Goal: Register for event/course

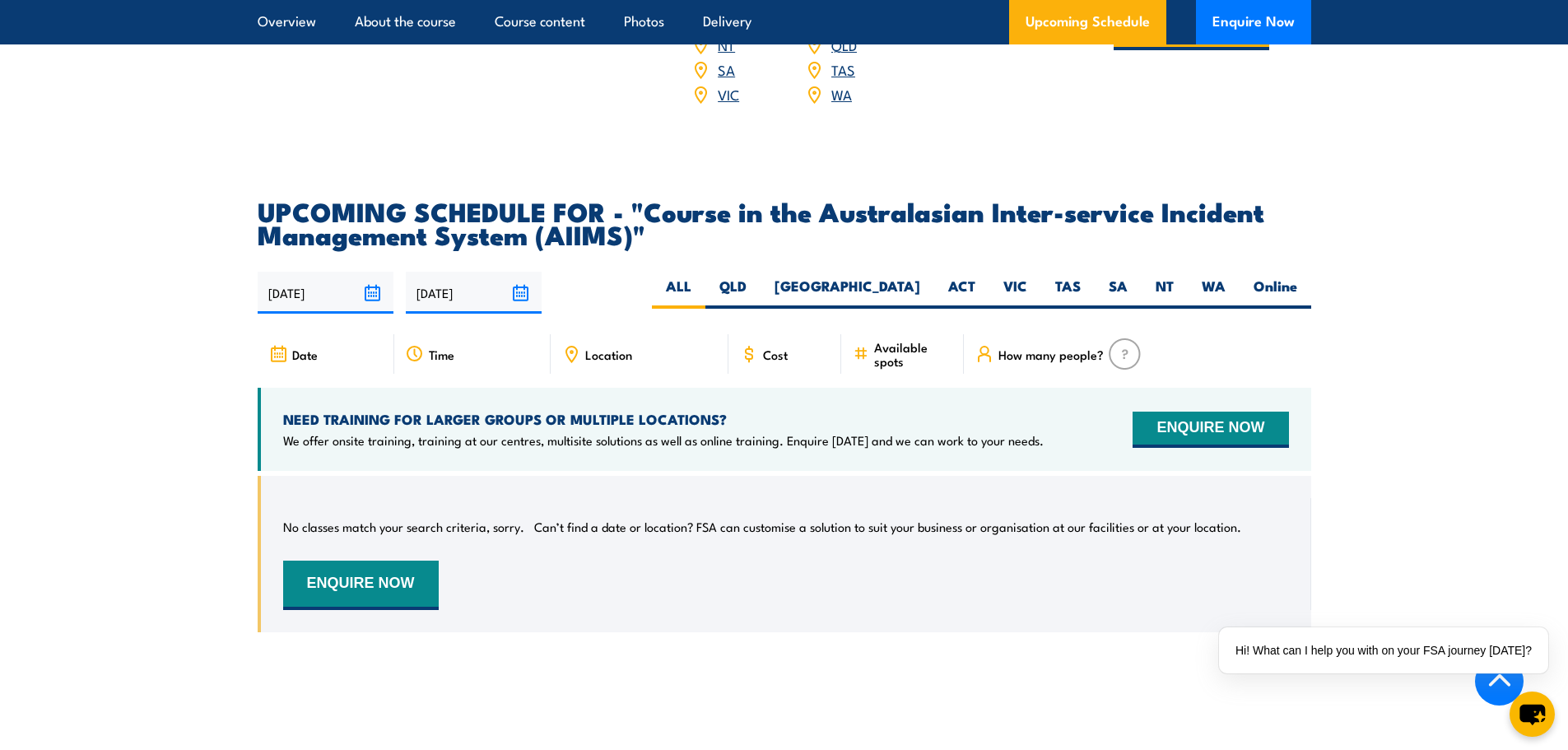
scroll to position [2585, 0]
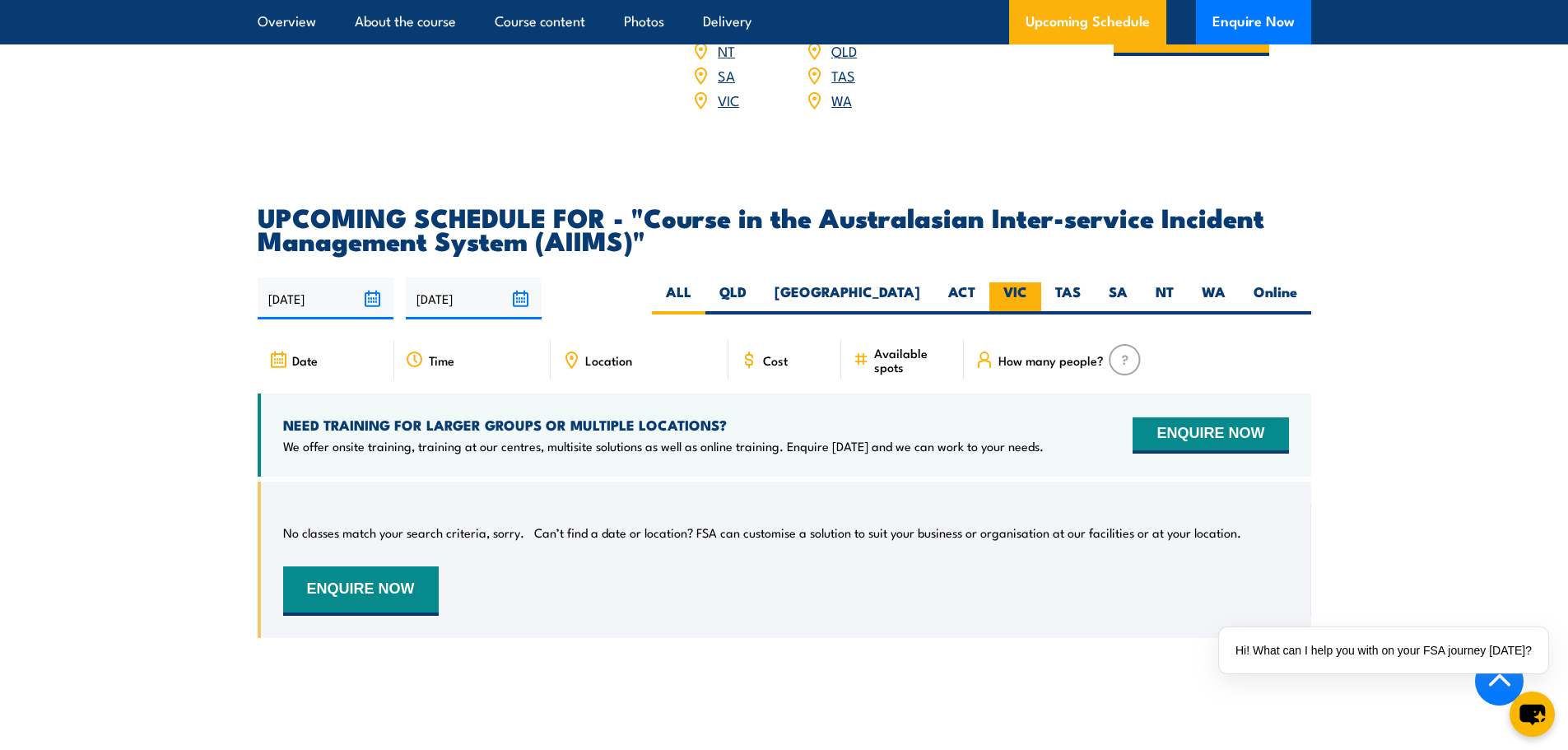
click at [1028, 283] on label "VIC" at bounding box center [1015, 299] width 52 height 32
click at [1028, 283] on input "VIC" at bounding box center [1032, 288] width 11 height 11
radio input "true"
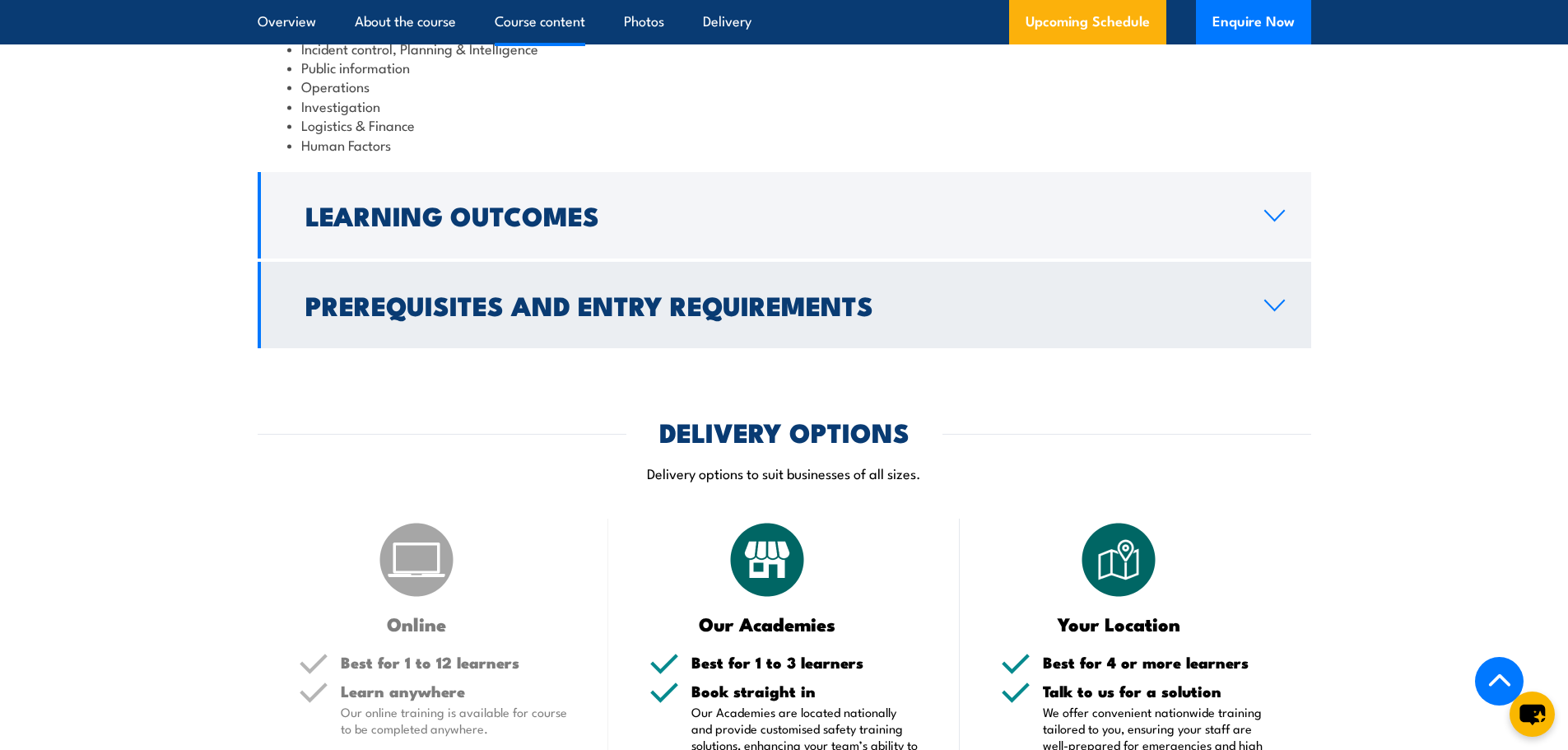
click at [1296, 281] on link "Prerequisites and Entry Requirements" at bounding box center [784, 305] width 1054 height 86
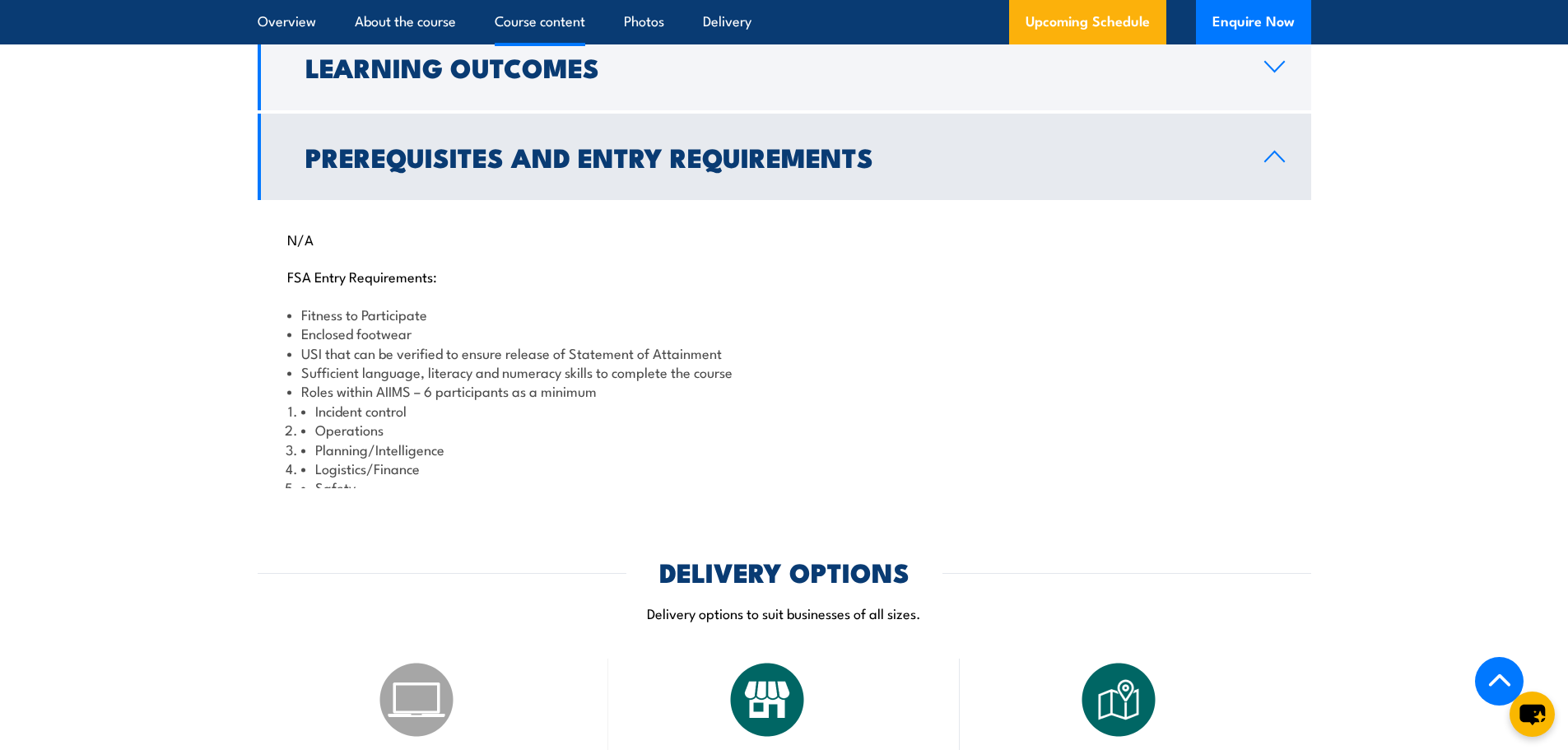
scroll to position [1673, 0]
